Goal: Participate in discussion

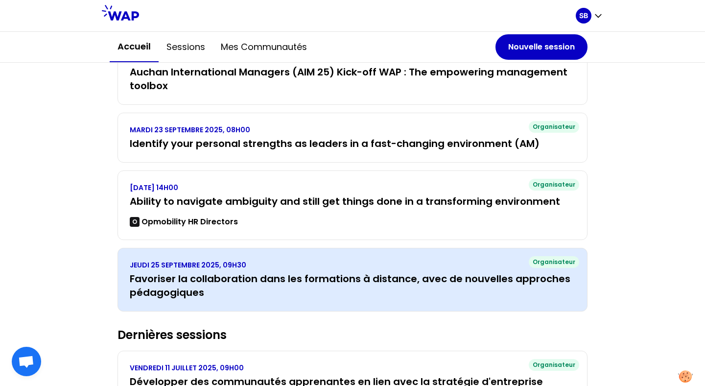
scroll to position [210, 0]
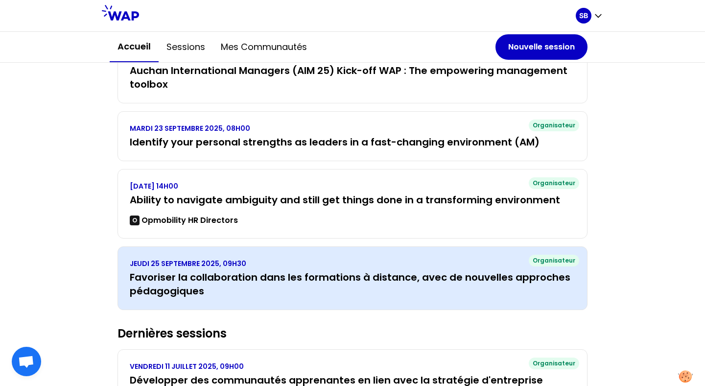
click at [249, 279] on h3 "Favoriser la collaboration dans les formations à distance, avec de nouvelles ap…" at bounding box center [353, 283] width 446 height 27
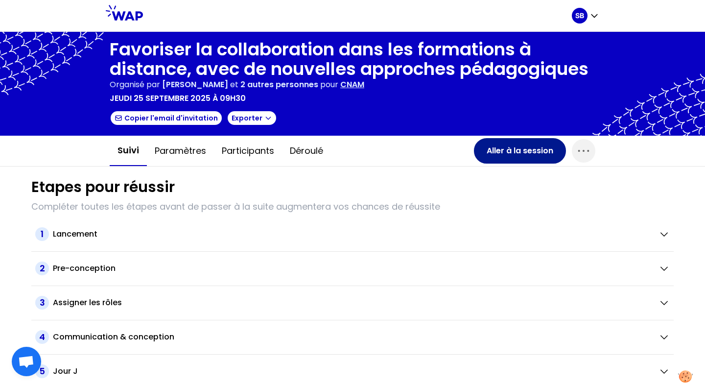
click at [518, 150] on button "Aller à la session" at bounding box center [520, 150] width 92 height 25
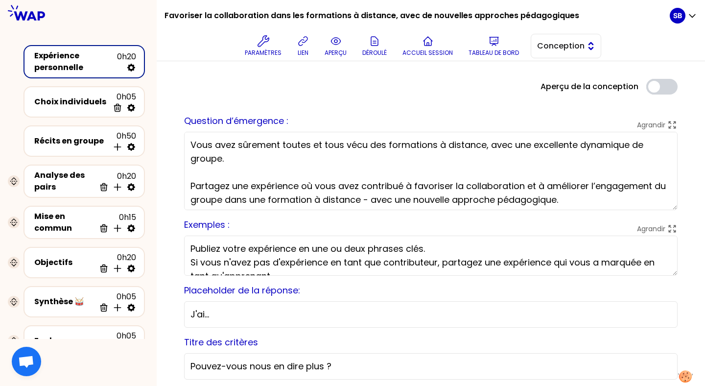
click at [563, 45] on span "Conception" at bounding box center [559, 46] width 44 height 12
click at [572, 89] on span "Facilitation" at bounding box center [572, 86] width 42 height 12
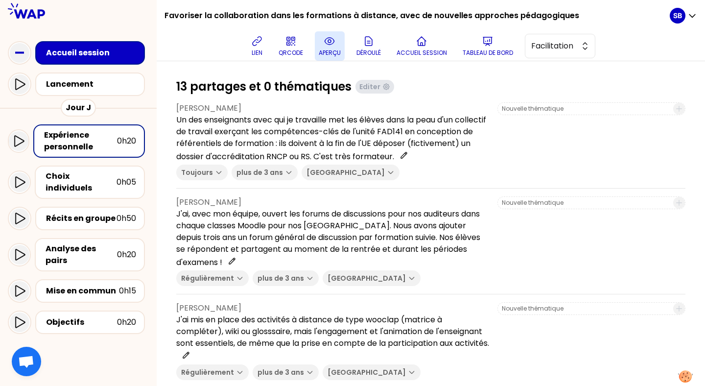
click at [333, 32] on button "aperçu" at bounding box center [330, 45] width 30 height 29
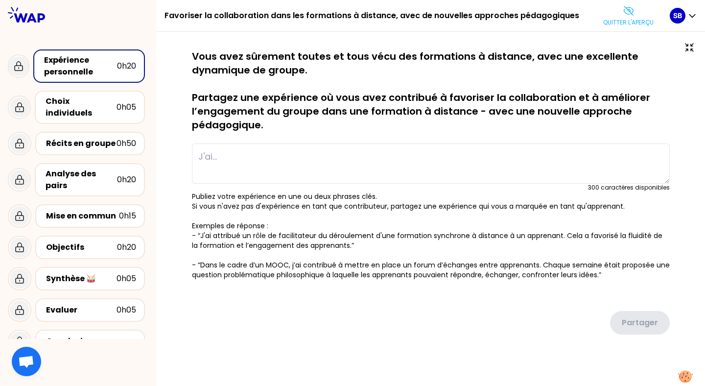
type textarea "Un des enseignants avec qui je travaille met les élèves dans la peau d'un colle…"
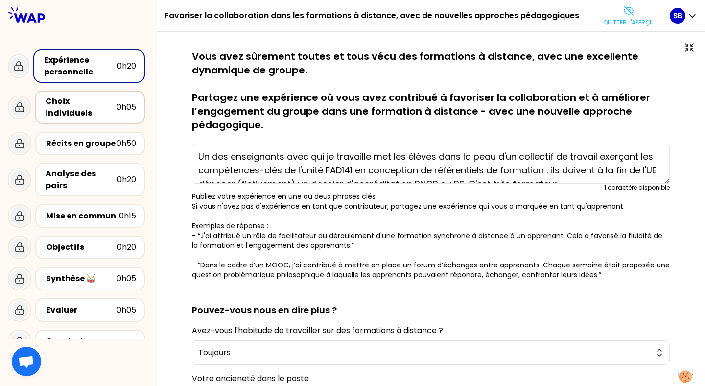
click at [103, 103] on div "Choix individuels" at bounding box center [81, 108] width 71 height 24
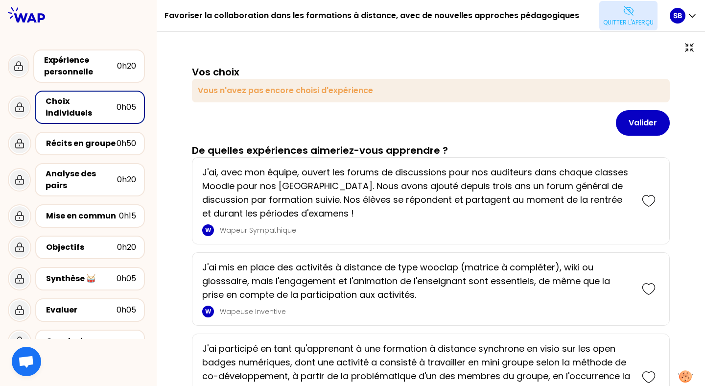
click at [625, 15] on icon at bounding box center [629, 11] width 12 height 12
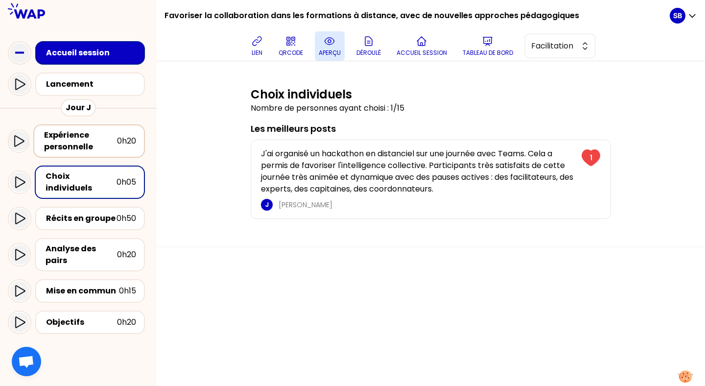
click at [72, 146] on div "Expérience personnelle" at bounding box center [80, 141] width 73 height 24
